Goal: Information Seeking & Learning: Check status

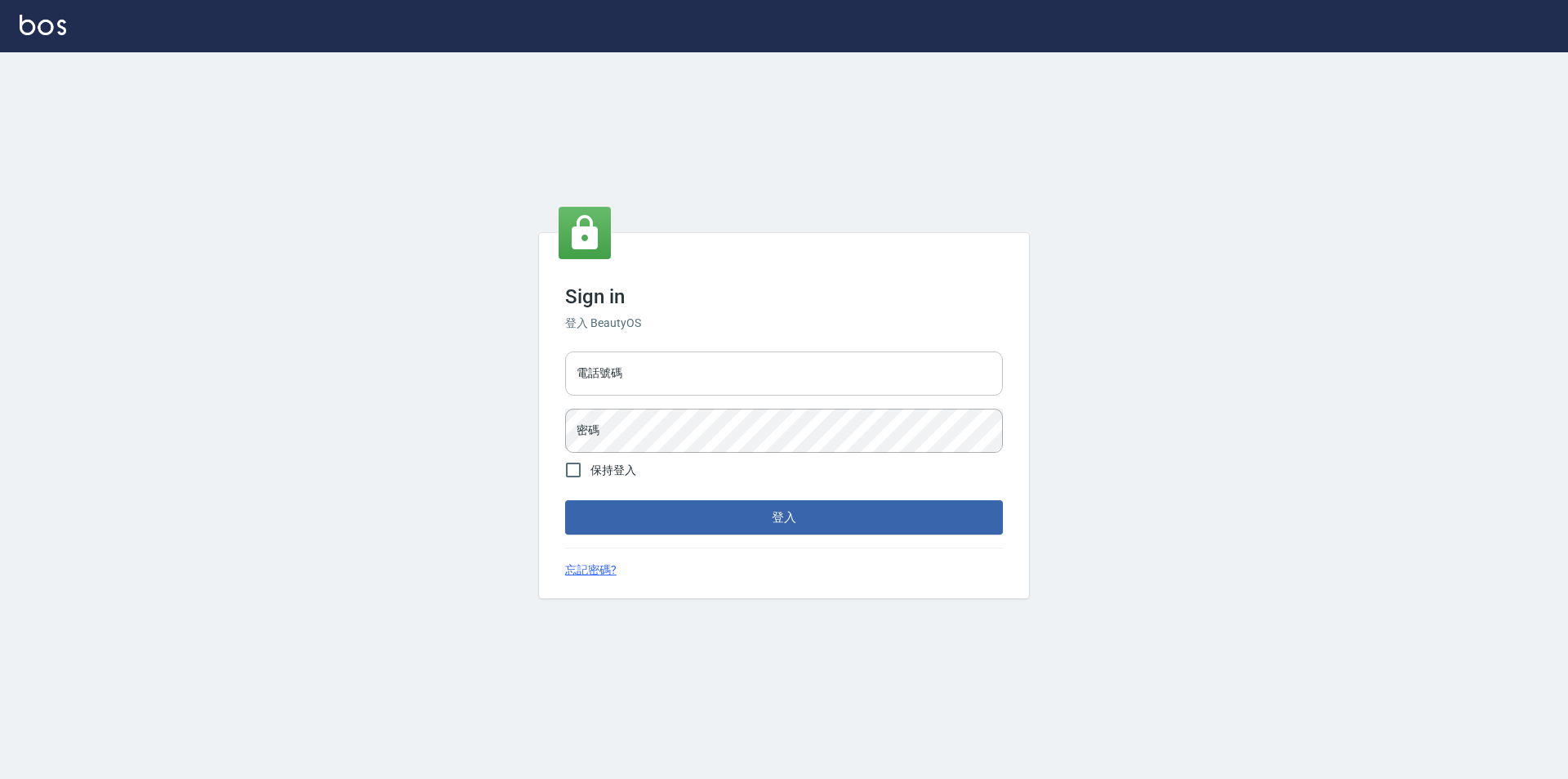
click at [681, 374] on input "電話號碼" at bounding box center [784, 372] width 438 height 44
type input "0426653545"
click at [566, 501] on button "登入" at bounding box center [784, 518] width 438 height 34
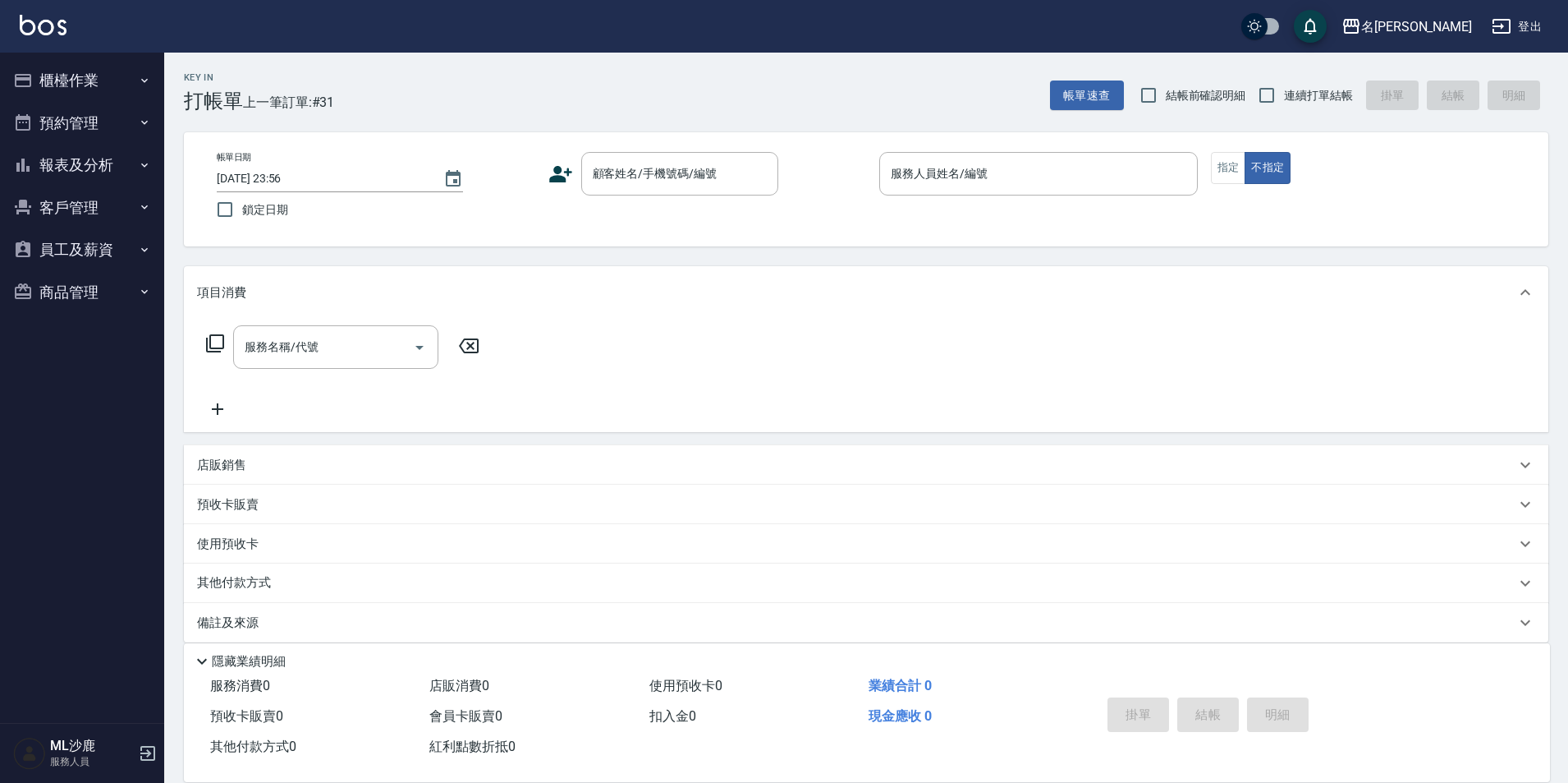
click at [103, 166] on button "報表及分析" at bounding box center [82, 165] width 151 height 42
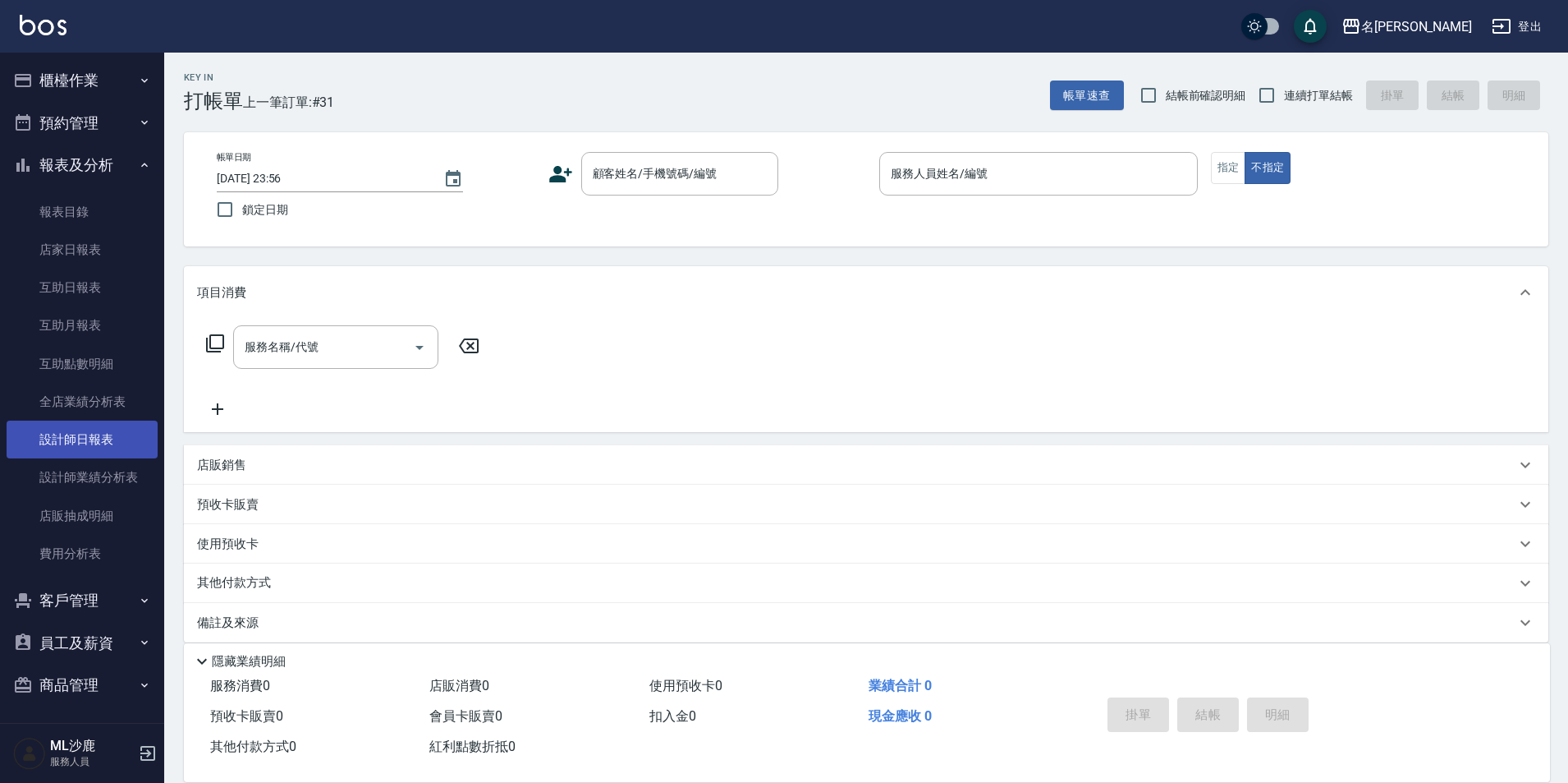
click at [85, 437] on link "設計師日報表" at bounding box center [82, 439] width 151 height 38
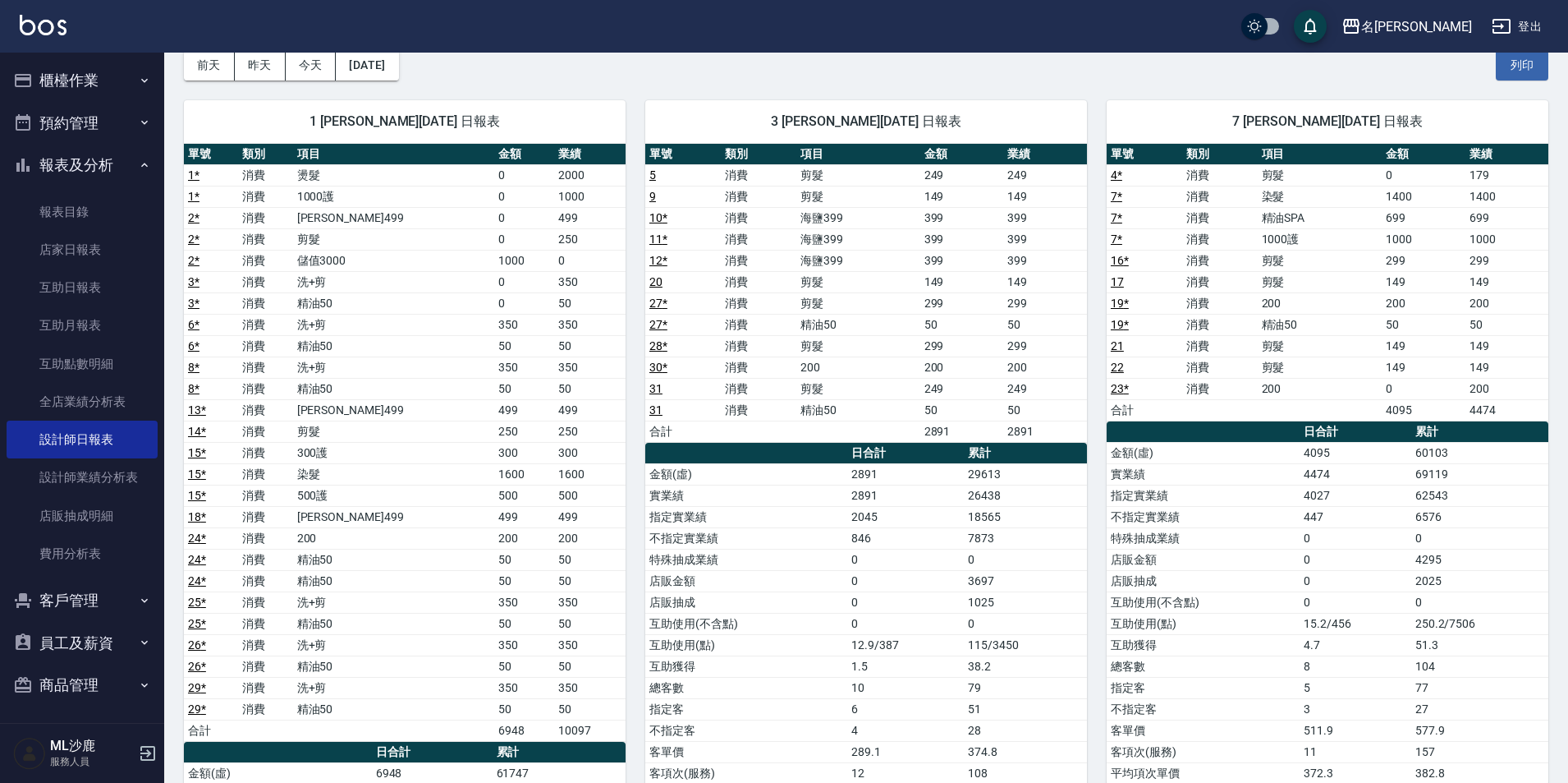
scroll to position [165, 0]
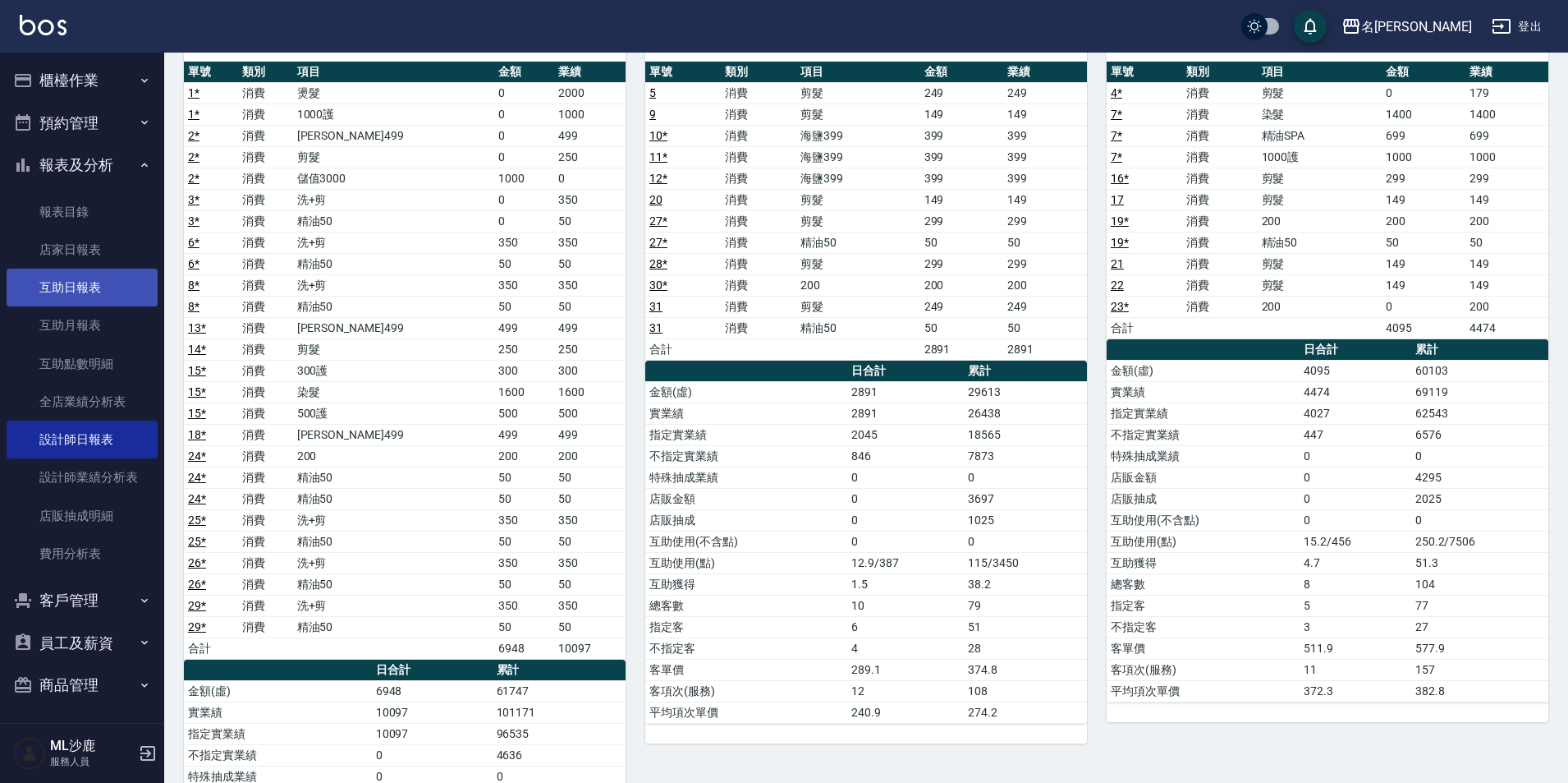
click at [116, 294] on link "互助日報表" at bounding box center [82, 287] width 151 height 38
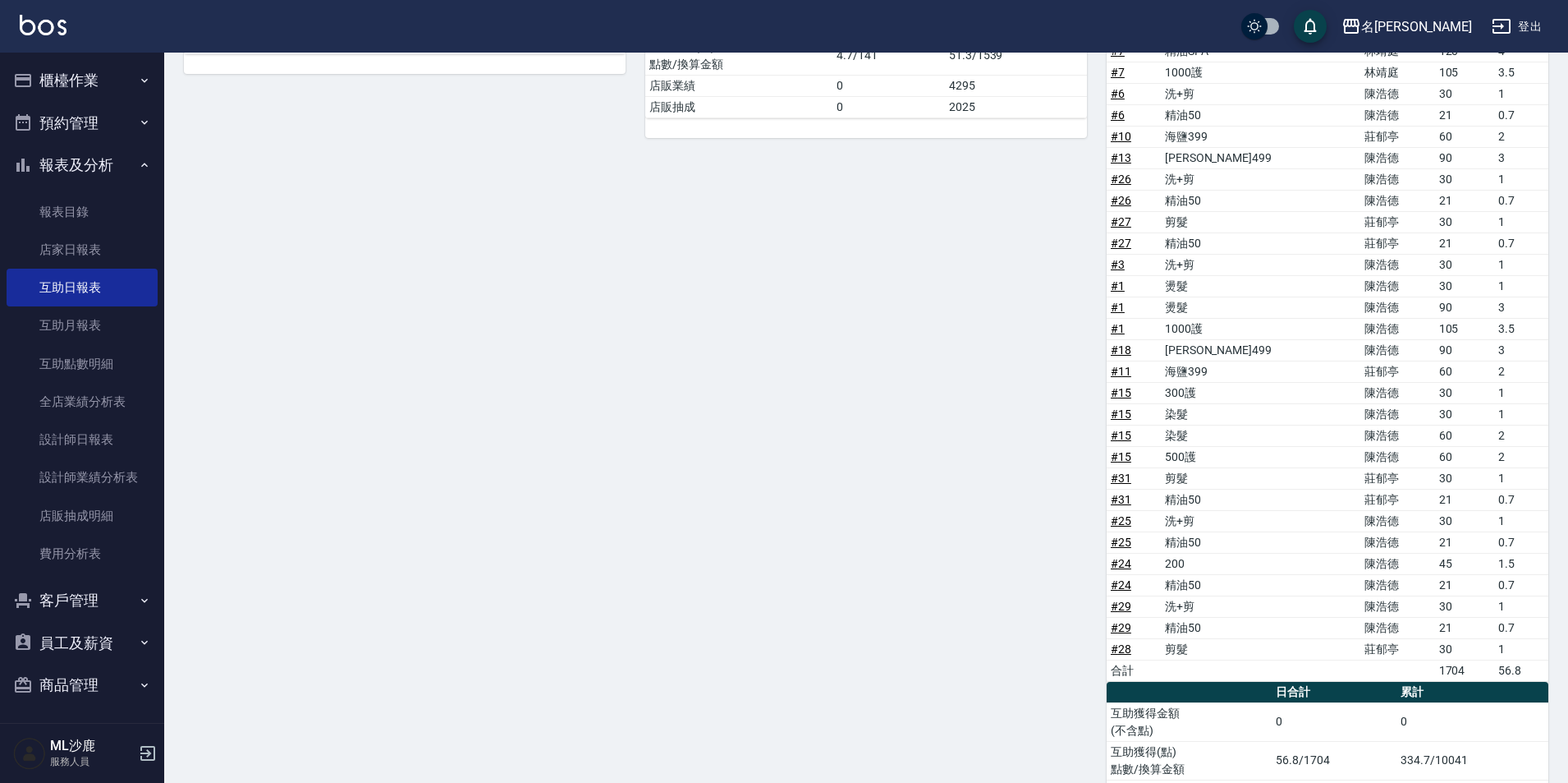
scroll to position [517, 0]
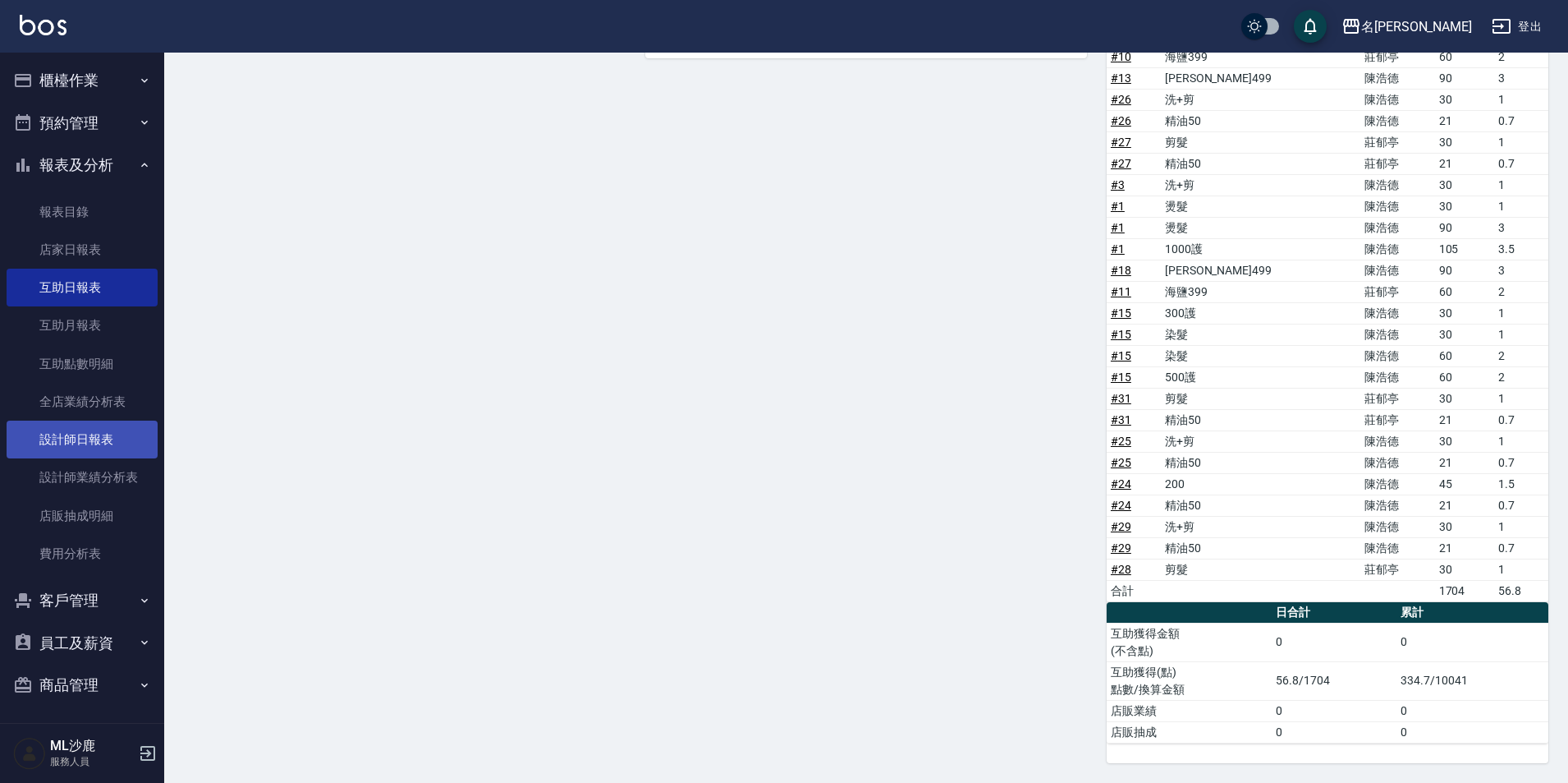
click at [79, 437] on link "設計師日報表" at bounding box center [82, 439] width 151 height 38
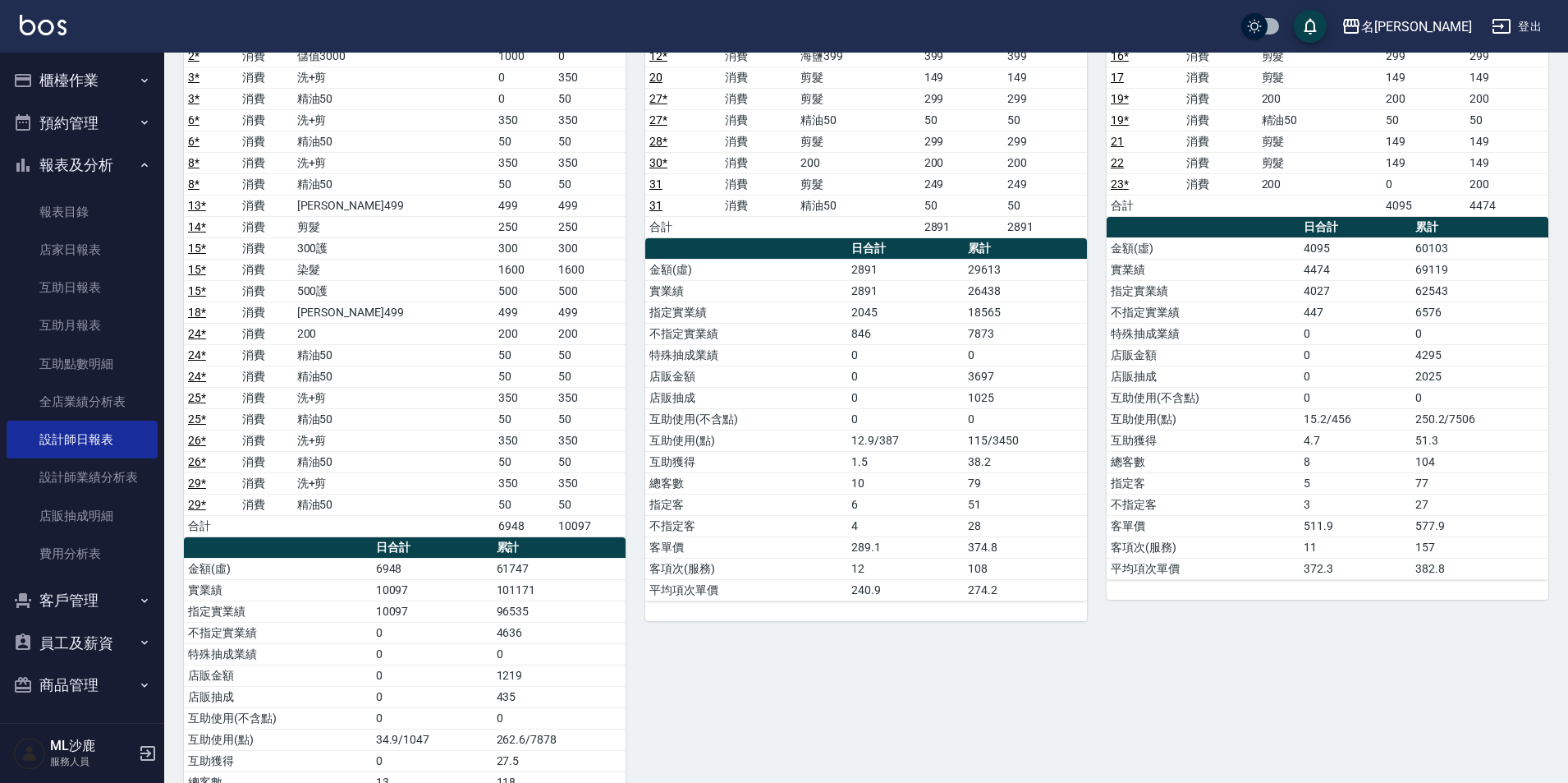
scroll to position [247, 0]
